Goal: Navigation & Orientation: Find specific page/section

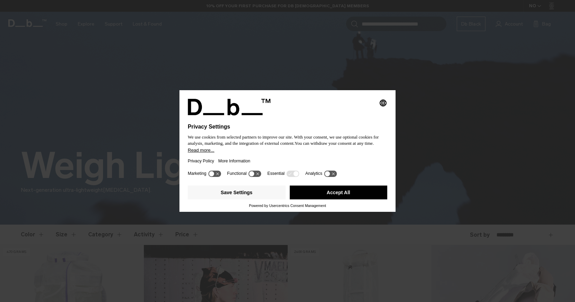
click at [340, 195] on button "Accept All" at bounding box center [339, 193] width 98 height 14
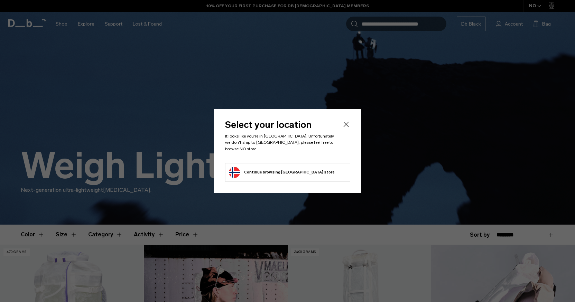
click at [347, 123] on icon "Close" at bounding box center [346, 124] width 8 height 8
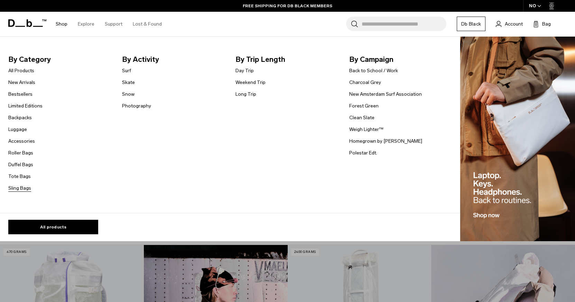
click at [23, 189] on link "Sling Bags" at bounding box center [19, 188] width 23 height 7
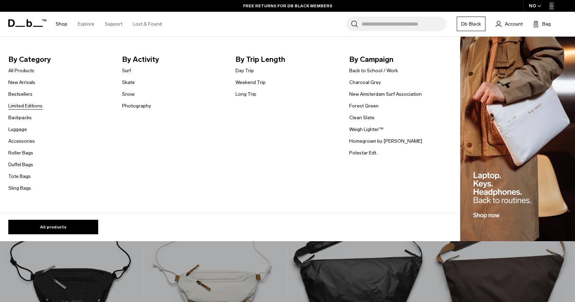
click at [27, 106] on link "Limited Editions" at bounding box center [25, 105] width 34 height 7
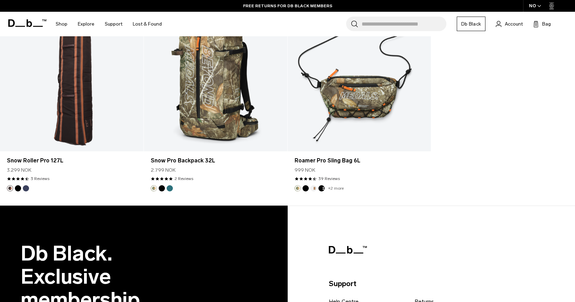
scroll to position [1045, 0]
